Goal: Check status

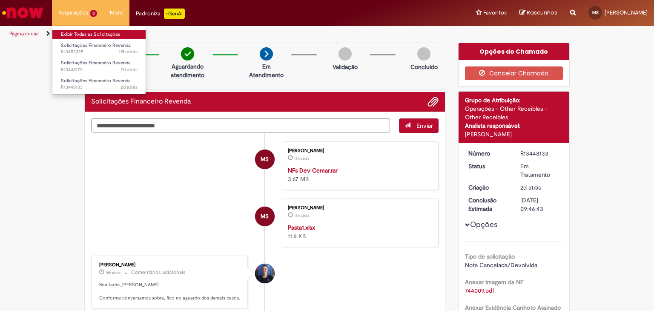
click at [77, 33] on link "Exibir Todas as Solicitações" at bounding box center [99, 34] width 94 height 9
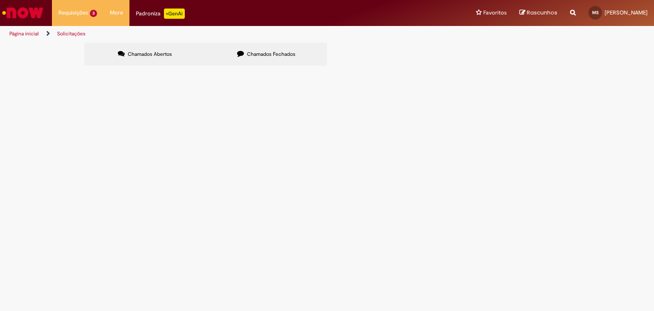
click at [0, 0] on span "Solicitações Financeiro Revenda" at bounding box center [0, 0] width 0 height 0
click at [0, 0] on span "Pendente Usuário" at bounding box center [0, 0] width 0 height 0
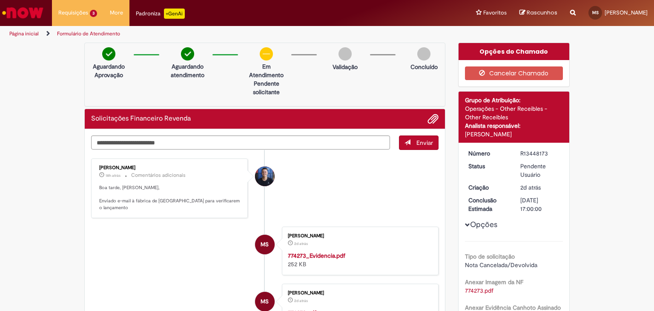
click at [321, 254] on strong "774273_Evidencia.pdf" at bounding box center [316, 256] width 57 height 8
